Goal: Task Accomplishment & Management: Manage account settings

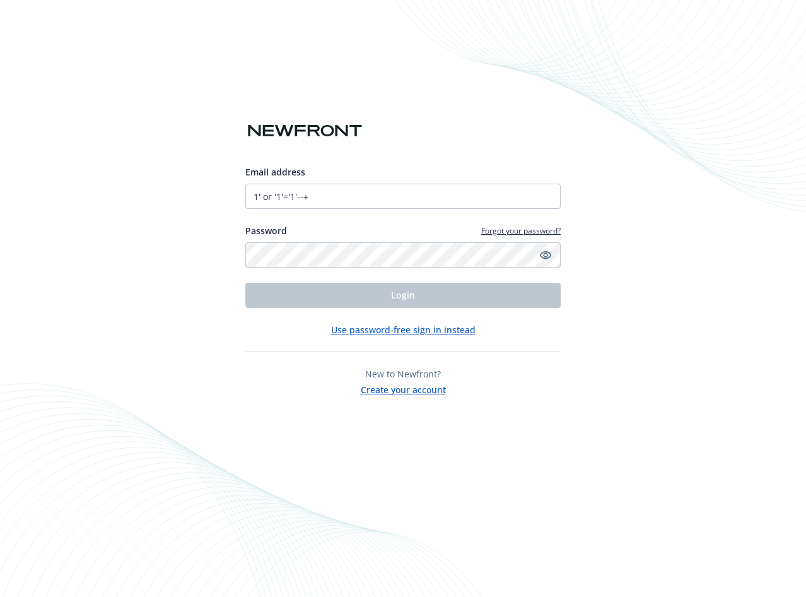
click at [322, 324] on div "Use password-free sign in instead" at bounding box center [402, 329] width 315 height 13
click at [315, 196] on input "1' or '1'='1'--+" at bounding box center [402, 196] width 315 height 25
click at [225, 412] on div "Email address 1' or '1'=[EMAIL_ADDRESS][DOMAIN_NAME] Password Forgot your passw…" at bounding box center [403, 298] width 806 height 597
drag, startPoint x: 306, startPoint y: 197, endPoint x: 229, endPoint y: 200, distance: 77.0
click at [245, 200] on input "1' or '1'=[EMAIL_ADDRESS][DOMAIN_NAME]" at bounding box center [402, 196] width 315 height 25
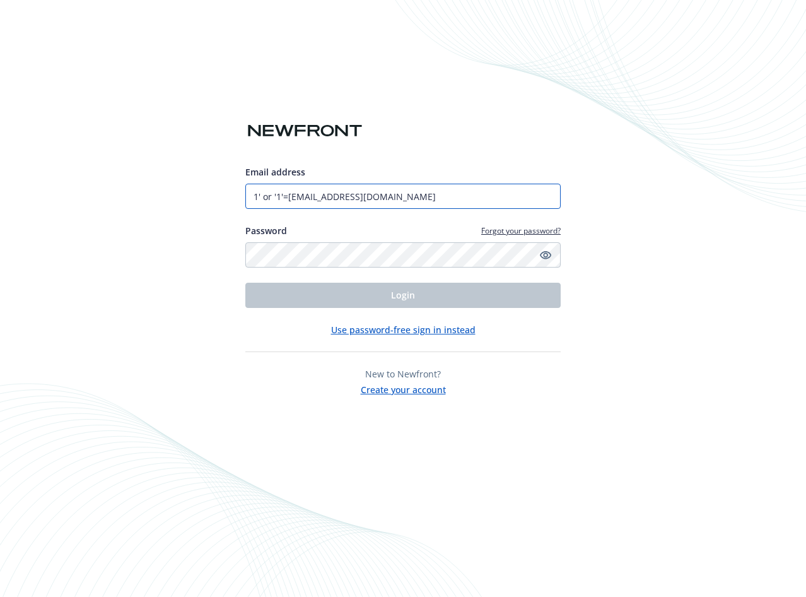
click at [338, 199] on input "1' or '1'=[EMAIL_ADDRESS][DOMAIN_NAME]" at bounding box center [402, 196] width 315 height 25
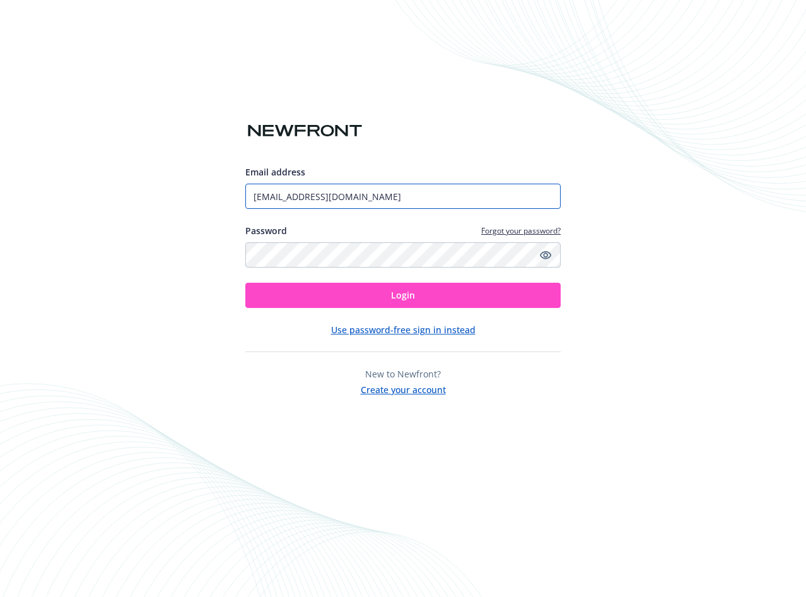
type input "[EMAIL_ADDRESS][DOMAIN_NAME]"
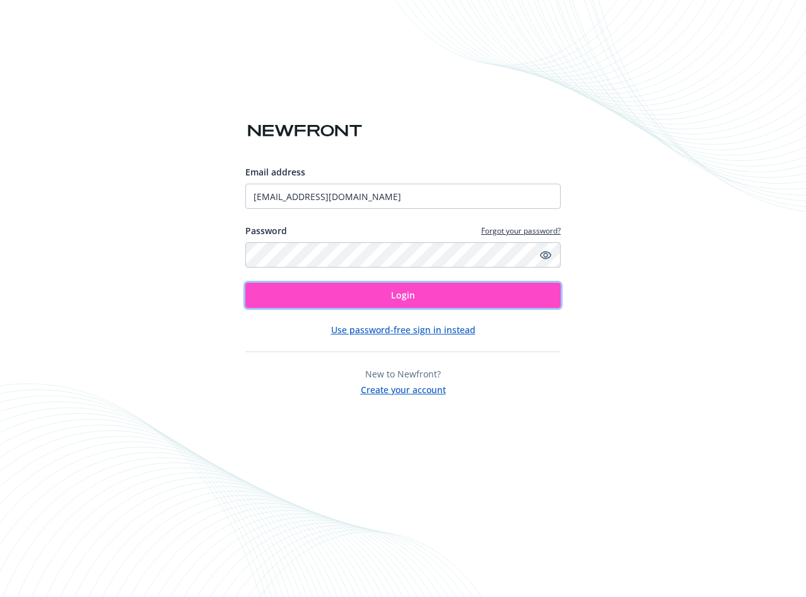
click at [401, 291] on span "Login" at bounding box center [403, 295] width 24 height 12
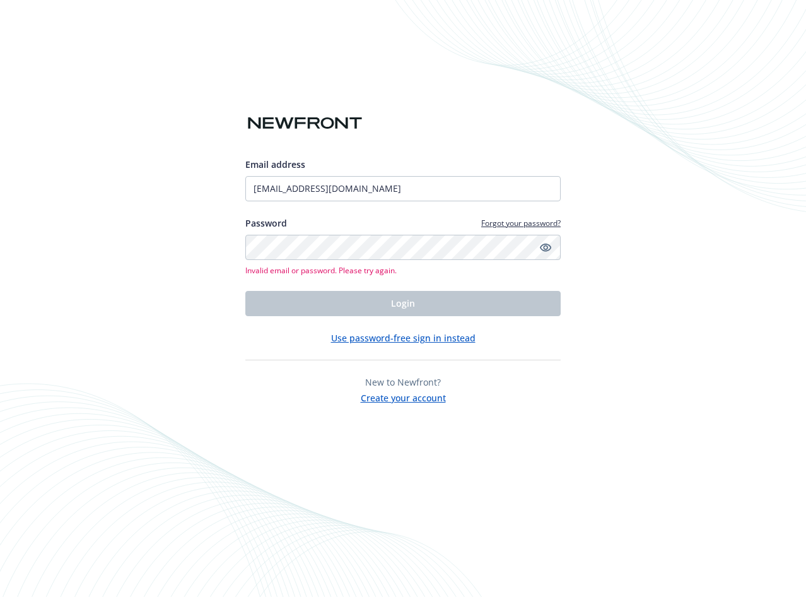
click at [484, 64] on div "Email address [EMAIL_ADDRESS][DOMAIN_NAME] Password Forgot your password? Inval…" at bounding box center [403, 298] width 806 height 597
